Goal: Complete application form

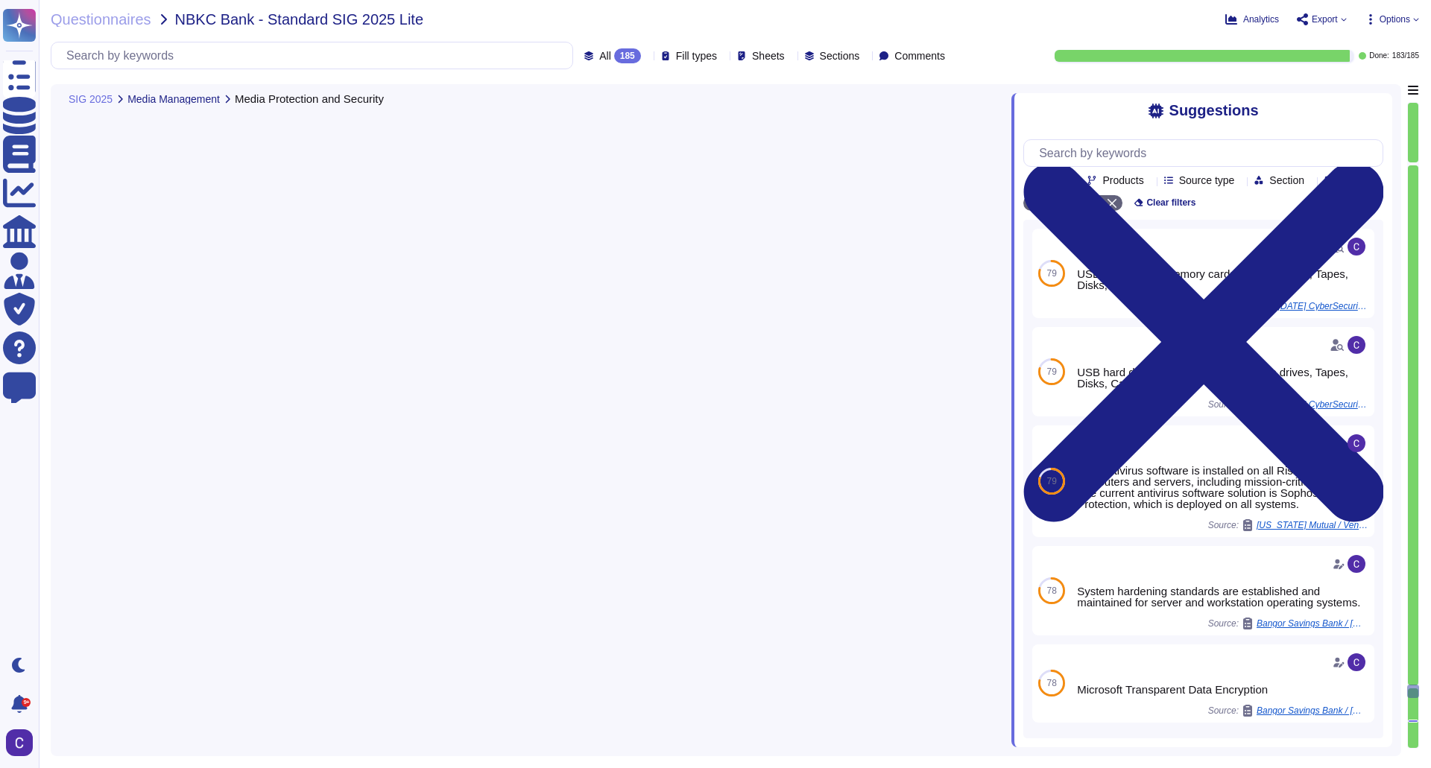
type textarea "Yes, management has assigned responsibility and accountability for the manageme…"
type textarea "All third-party vendor services critical to the ongoing operation of Asurity so…"
type textarea "Yes, there is a centrally managed Vulnerability Management Program at Asurity, …"
type textarea "Yes, the organization maintains policies, standards, and procedures for identif…"
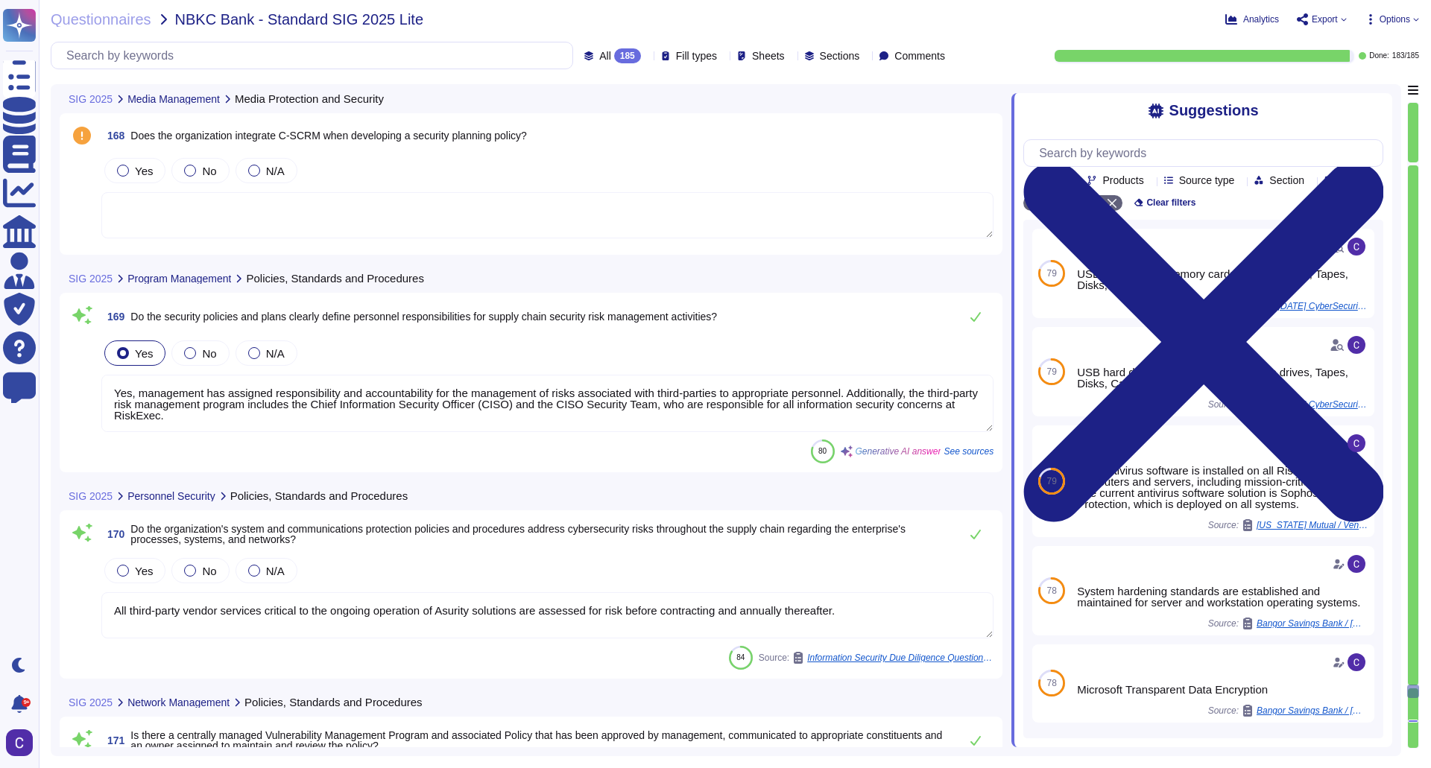
click at [1418, 165] on div at bounding box center [1413, 425] width 12 height 647
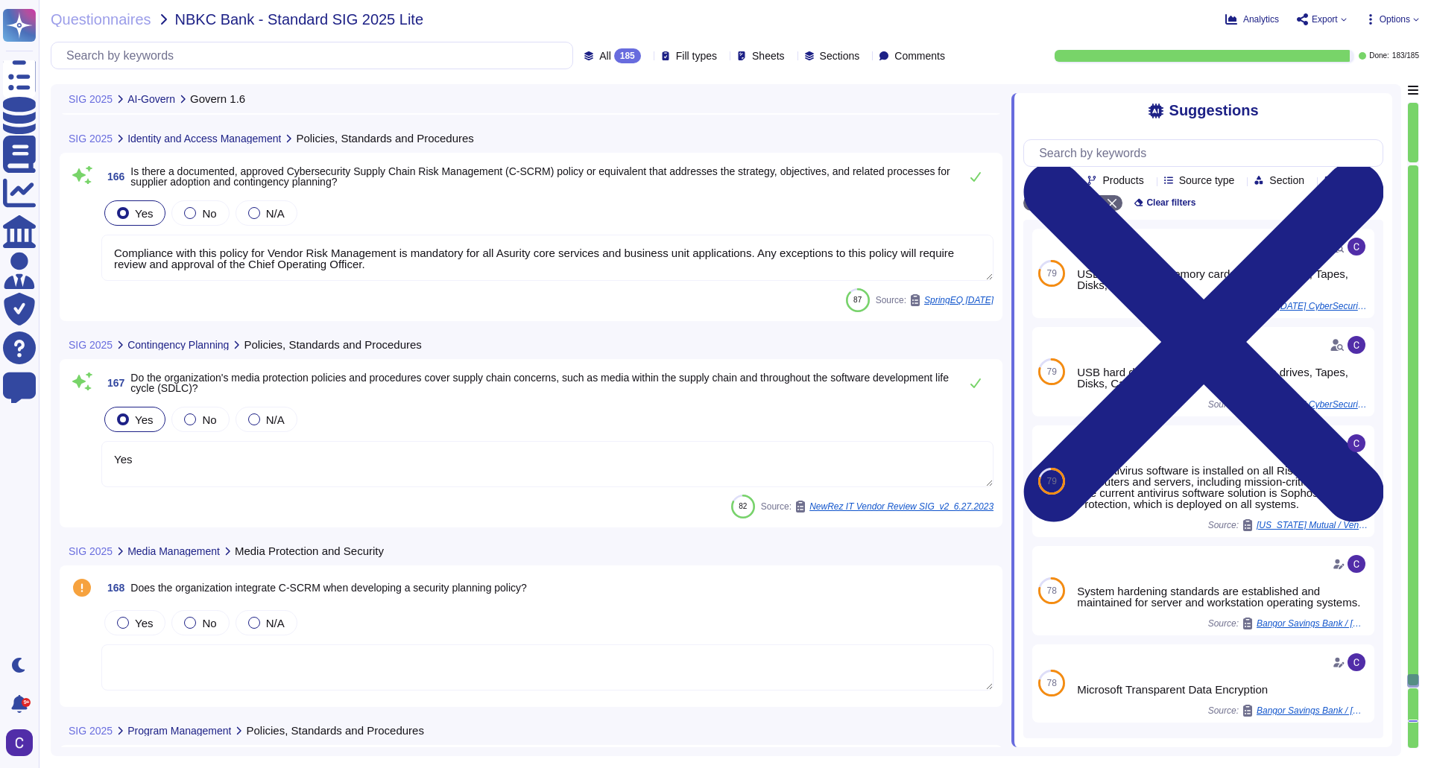
type textarea "Yes"
type textarea "Compliance with this policy for Vendor Risk Management is mandatory for all Asu…"
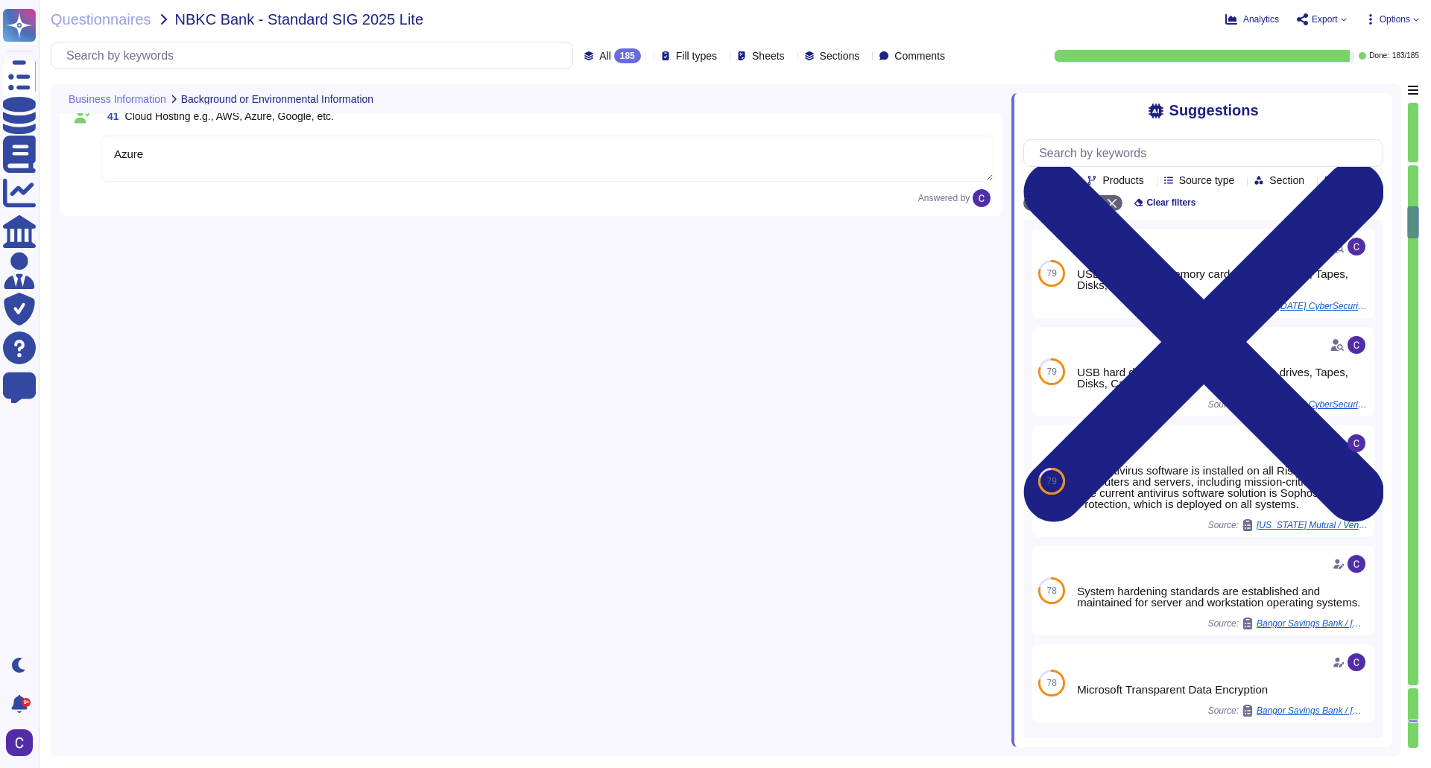
type textarea "Open-source software maturity is crucial for ensuring stability and access to s…"
type textarea "No"
type textarea "This report does not include the cloud hosting services provided by Azure at mu…"
type textarea "- Platform as a Service (PaaS) - Infrastructure as a Service (IaaS) - Software …"
type textarea "Yes"
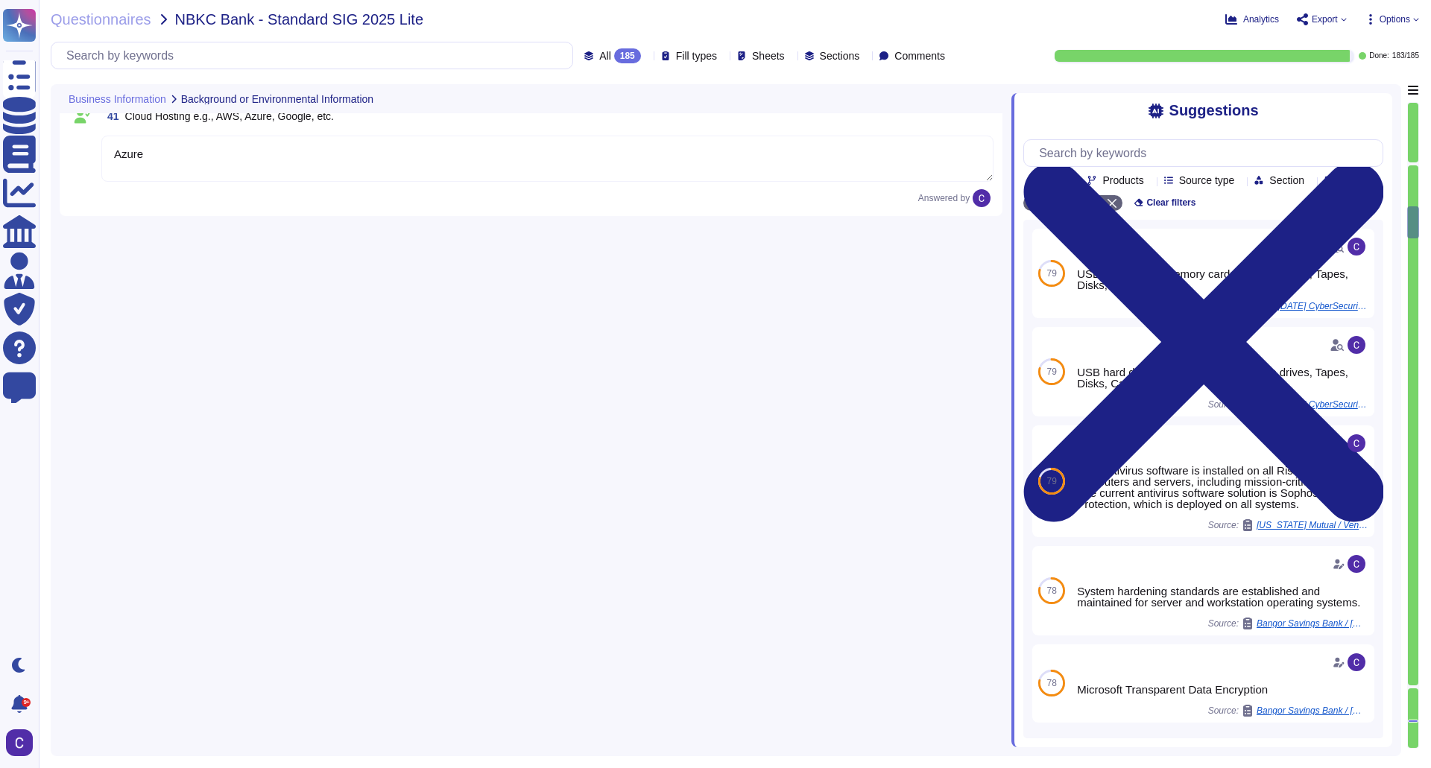
type textarea "RiskExec is a Software as a Service (SaaS) platform hosted by Microsoft Azure. …"
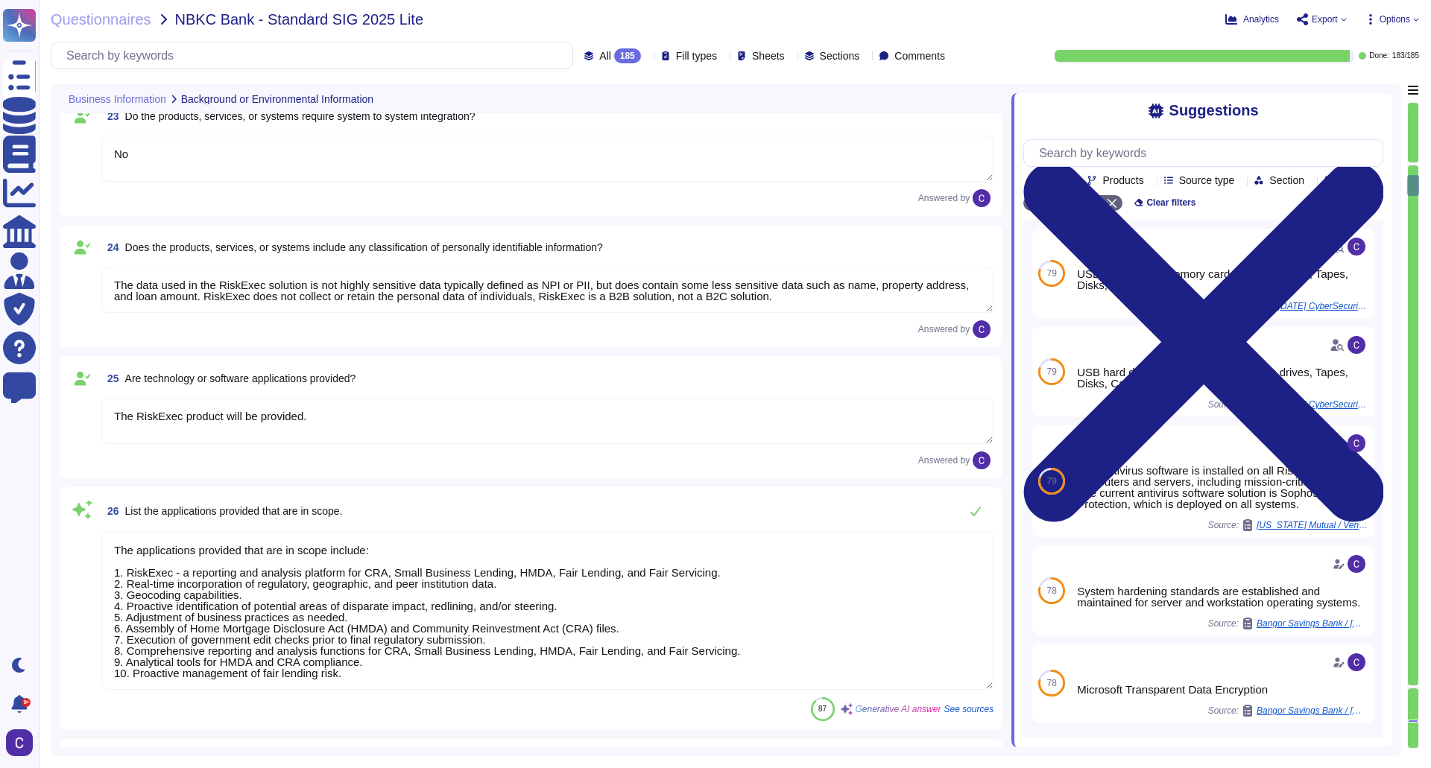
type textarea "Yes, our organization utilizes subcontractors to fulfill our contractual agreem…"
type textarea "Just internet"
type textarea "Yes"
type textarea "No"
type textarea "The data used in the RiskExec solution is not highly sensitive data typically d…"
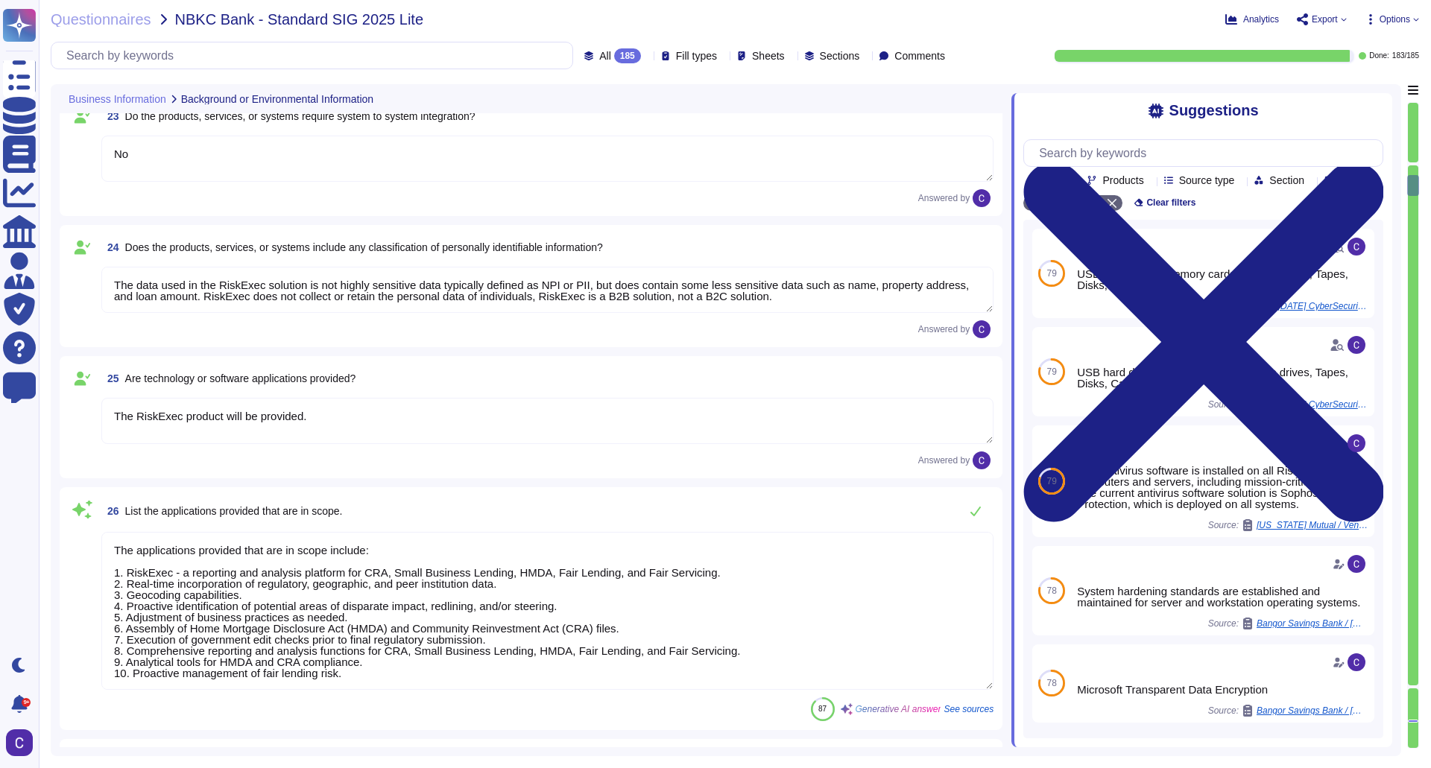
type textarea "The RiskExec product will be provided."
type textarea "The applications provided that are in scope include: 1. RiskExec - a reporting …"
type textarea "- Software as a Service (SaaS) platform - Browser-based software using TLS 1.2 …"
type textarea "Provided"
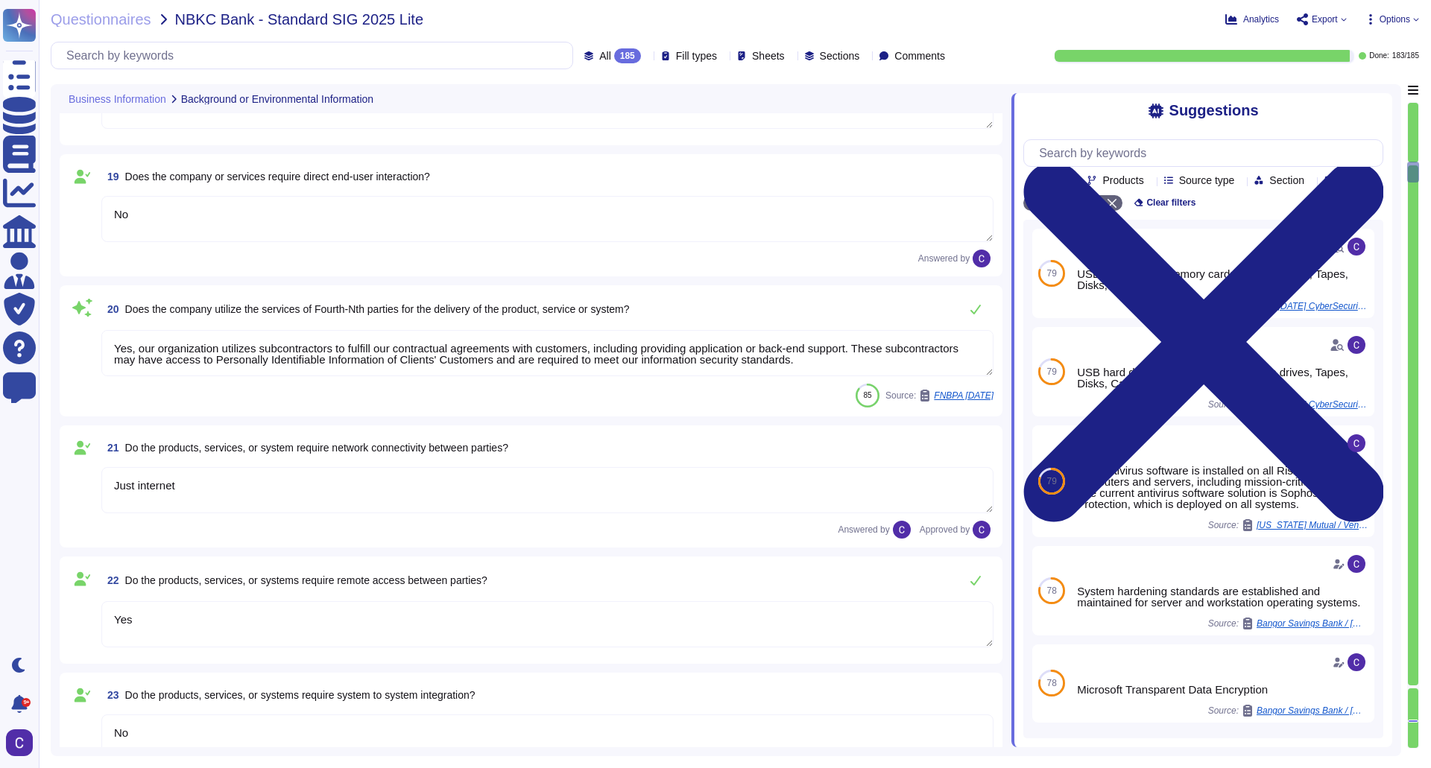
type textarea "No"
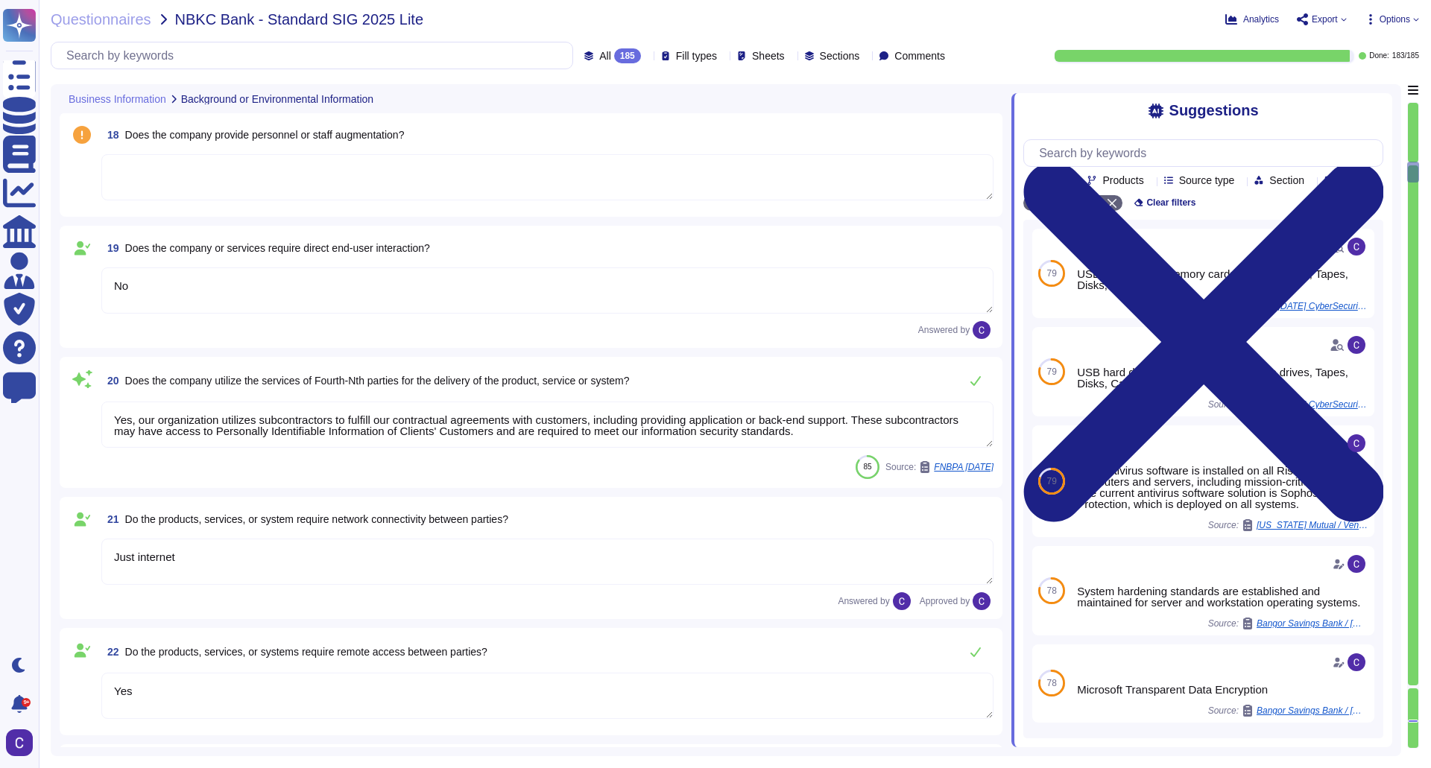
scroll to position [2326, 0]
drag, startPoint x: 432, startPoint y: 135, endPoint x: 128, endPoint y: 146, distance: 303.6
click at [128, 146] on div "18 Does the company provide personnel or staff augmentation?" at bounding box center [547, 135] width 892 height 27
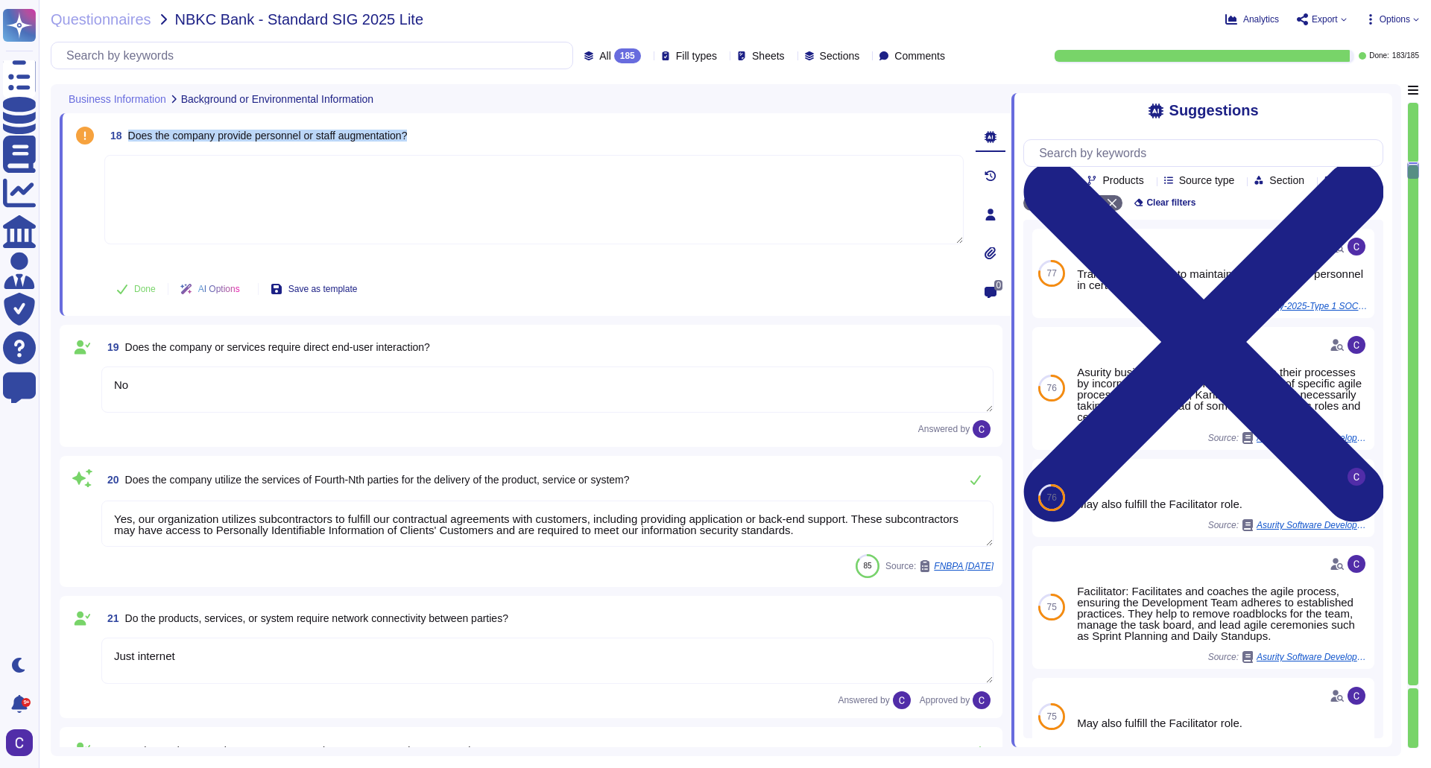
drag, startPoint x: 435, startPoint y: 134, endPoint x: 124, endPoint y: 134, distance: 310.8
click at [124, 134] on div "18 Does the company provide personnel or staff augmentation?" at bounding box center [533, 135] width 859 height 27
copy span "Does the company provide personnel or staff augmentation?"
